Goal: Find specific page/section: Find specific page/section

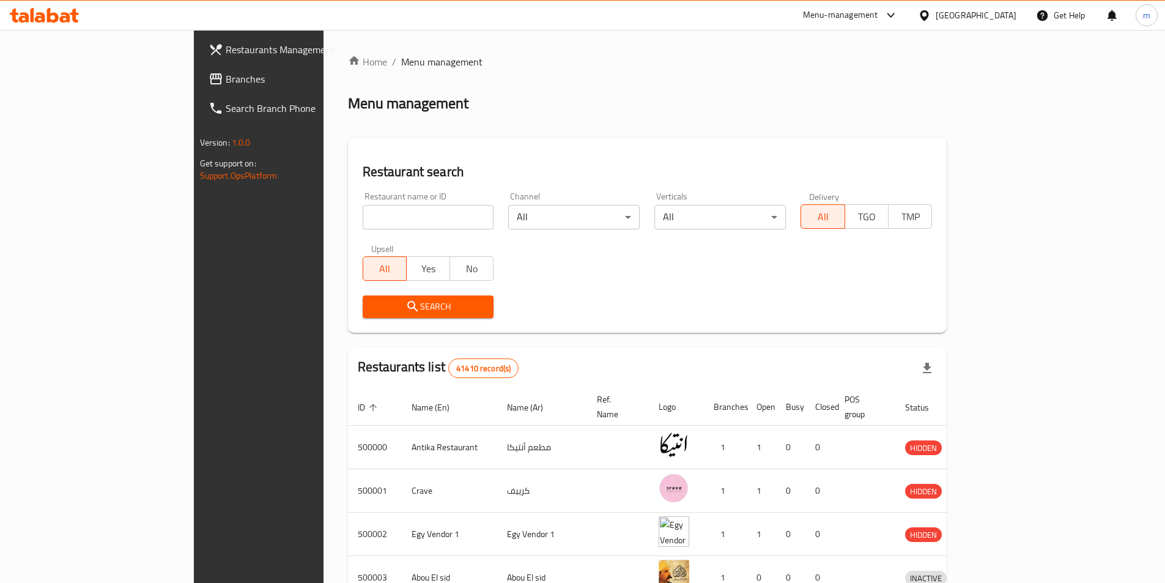
click at [1007, 10] on div "[GEOGRAPHIC_DATA]" at bounding box center [976, 15] width 81 height 13
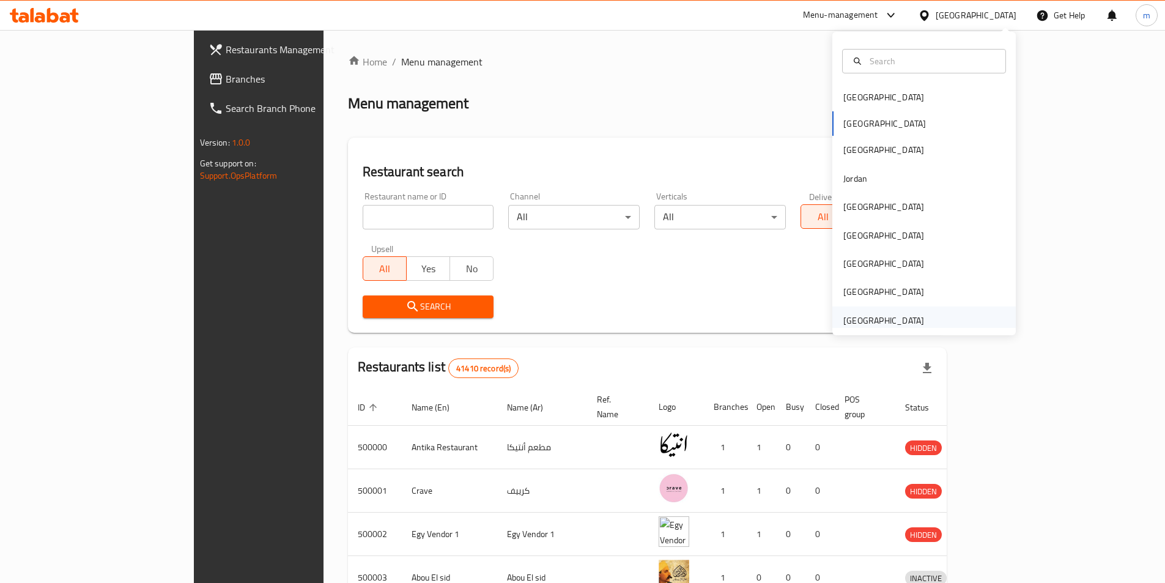
click at [881, 316] on div "[GEOGRAPHIC_DATA]" at bounding box center [884, 320] width 81 height 13
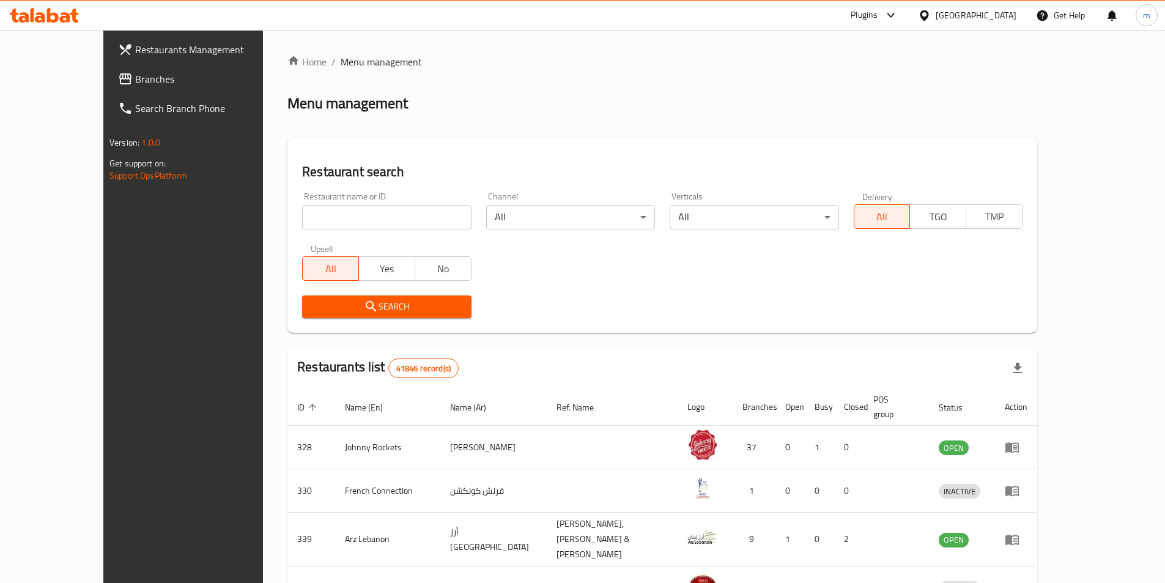
click at [135, 81] on span "Branches" at bounding box center [211, 79] width 153 height 15
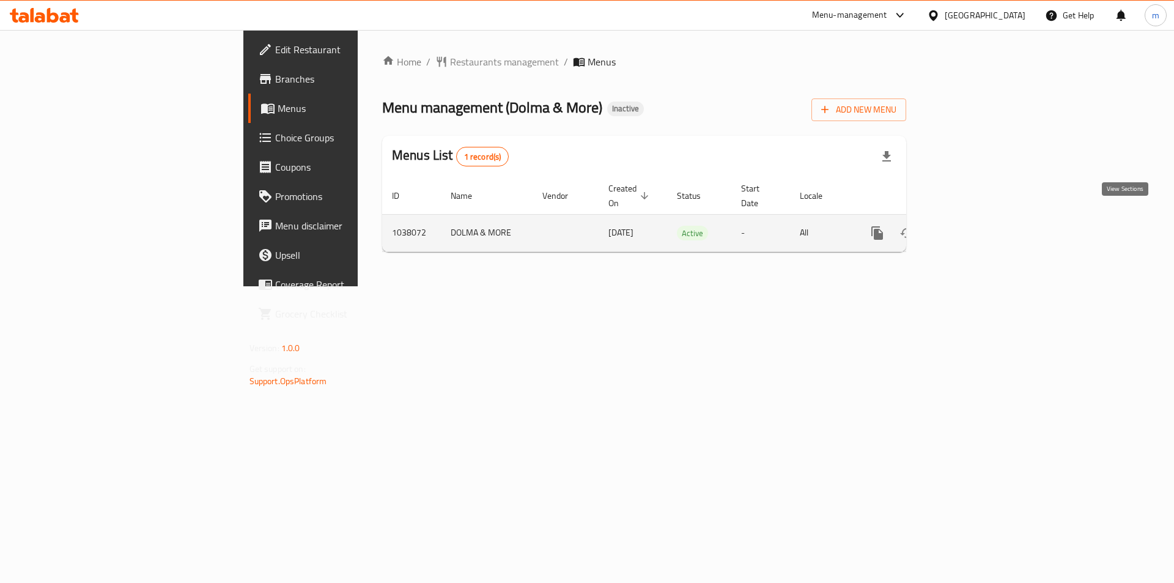
click at [973, 226] on icon "enhanced table" at bounding box center [966, 233] width 15 height 15
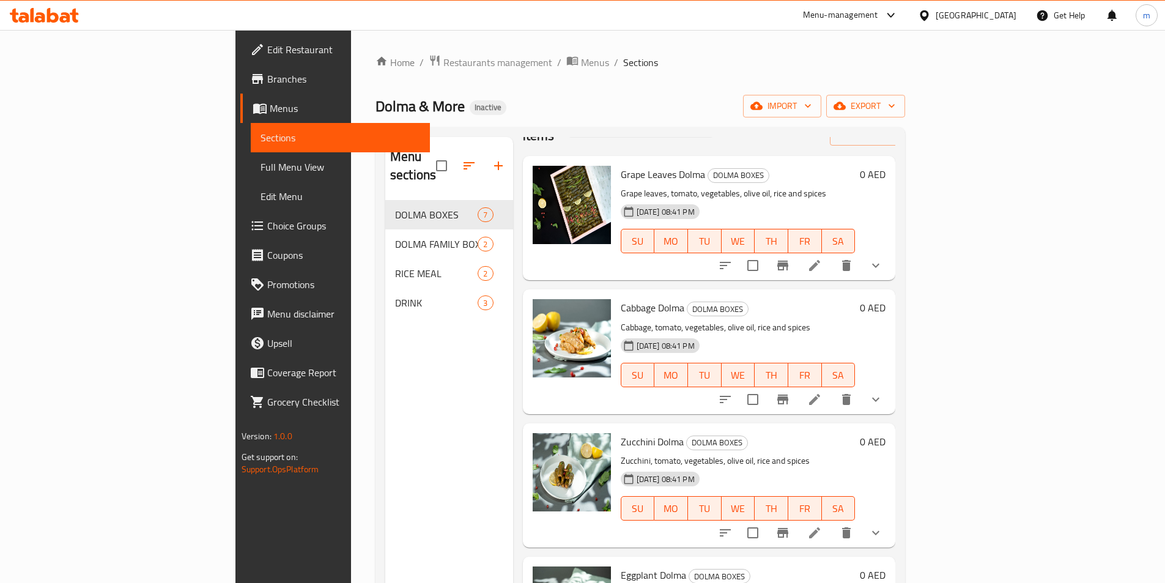
scroll to position [61, 0]
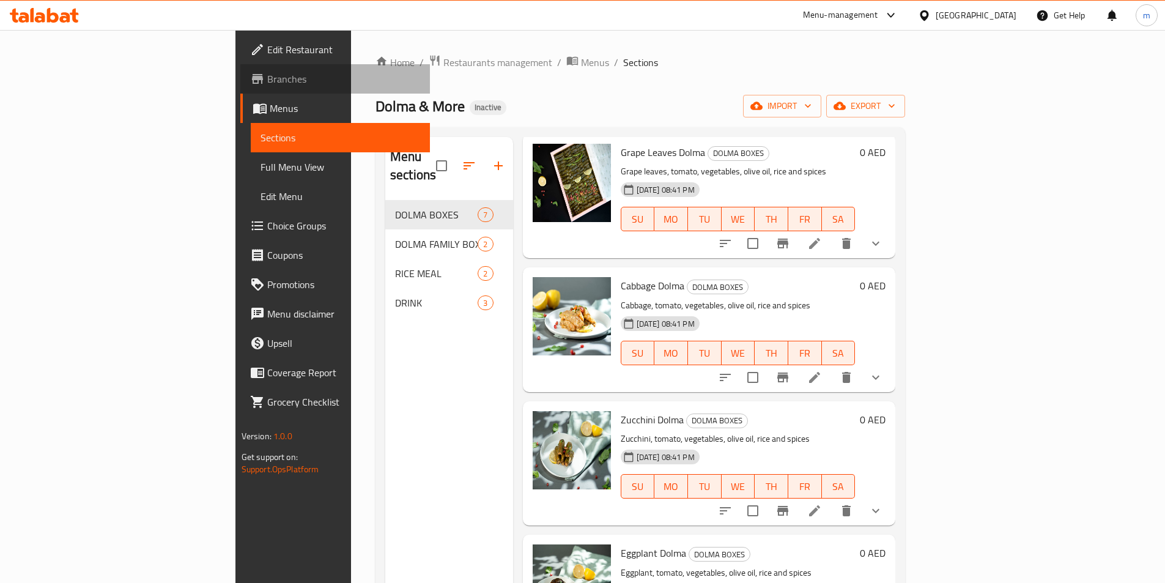
click at [267, 80] on span "Branches" at bounding box center [343, 79] width 153 height 15
